Goal: Find specific page/section: Find specific page/section

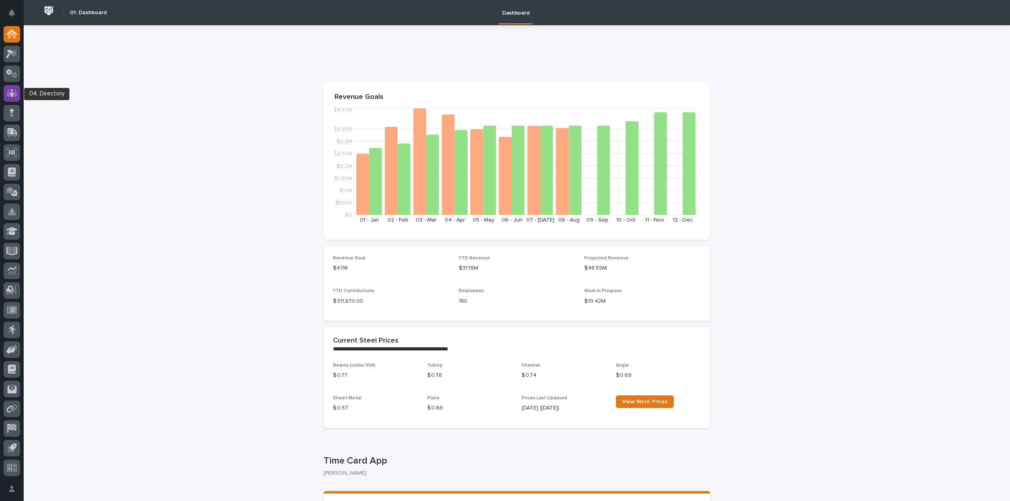
click at [13, 91] on icon at bounding box center [11, 93] width 11 height 9
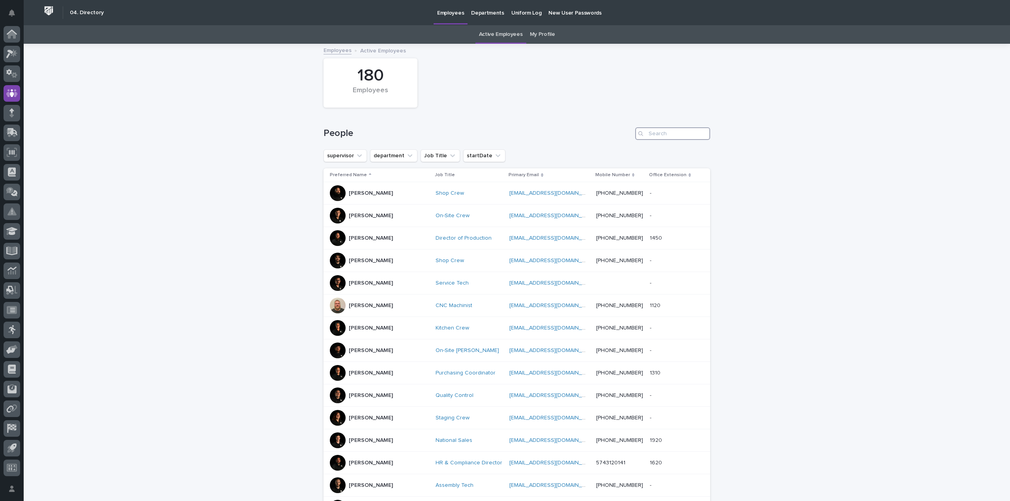
click at [665, 135] on input "Search" at bounding box center [672, 133] width 75 height 13
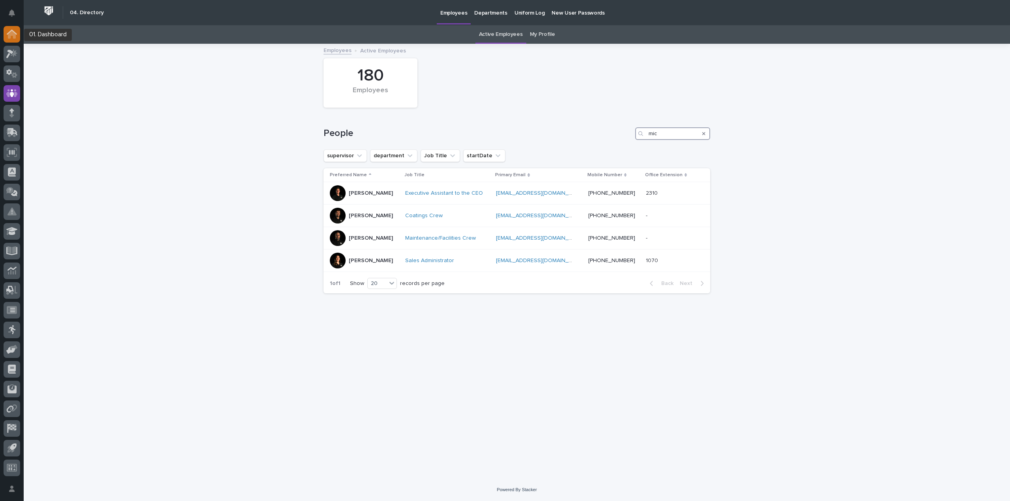
type input "mic"
click at [9, 34] on icon at bounding box center [12, 35] width 8 height 8
